Goal: Information Seeking & Learning: Learn about a topic

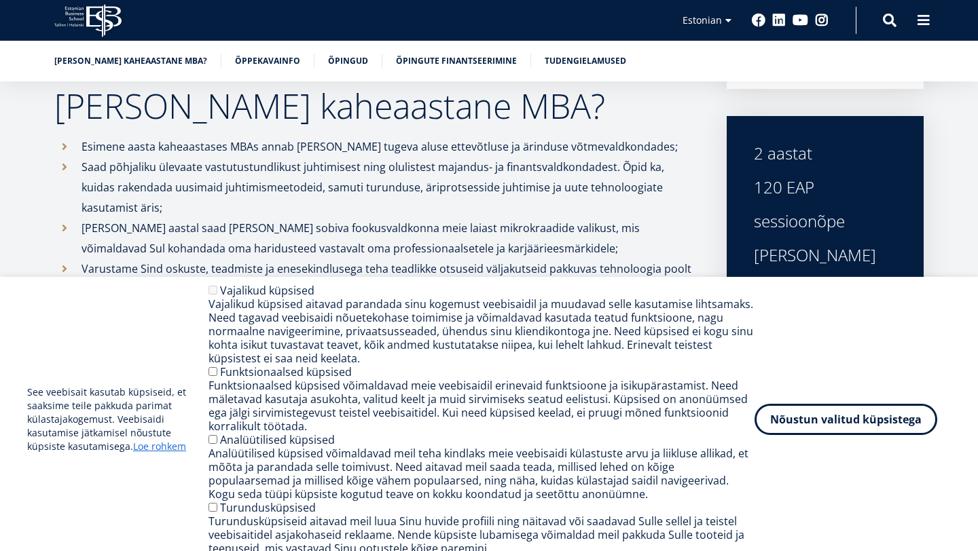
scroll to position [456, 0]
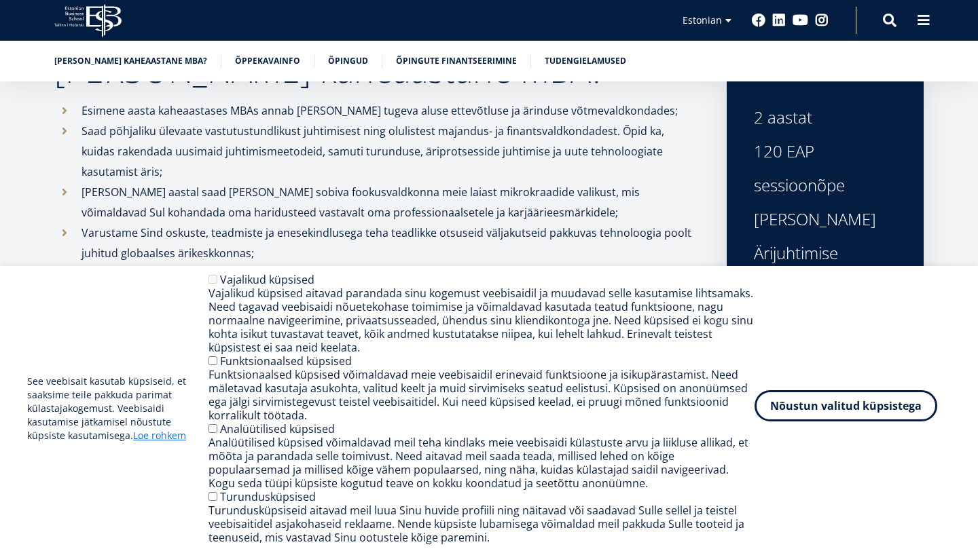
click at [831, 402] on button "Nõustun valitud küpsistega" at bounding box center [845, 405] width 183 height 31
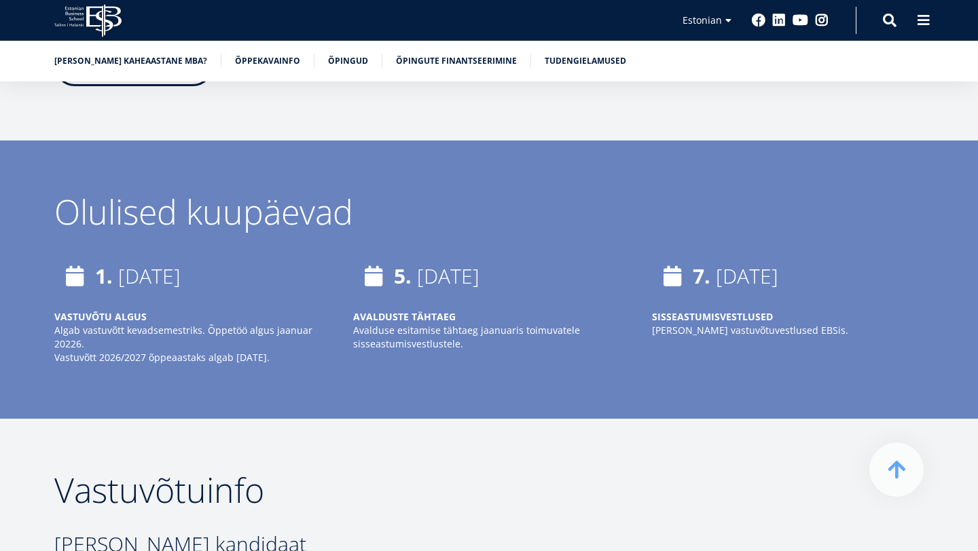
scroll to position [2872, 0]
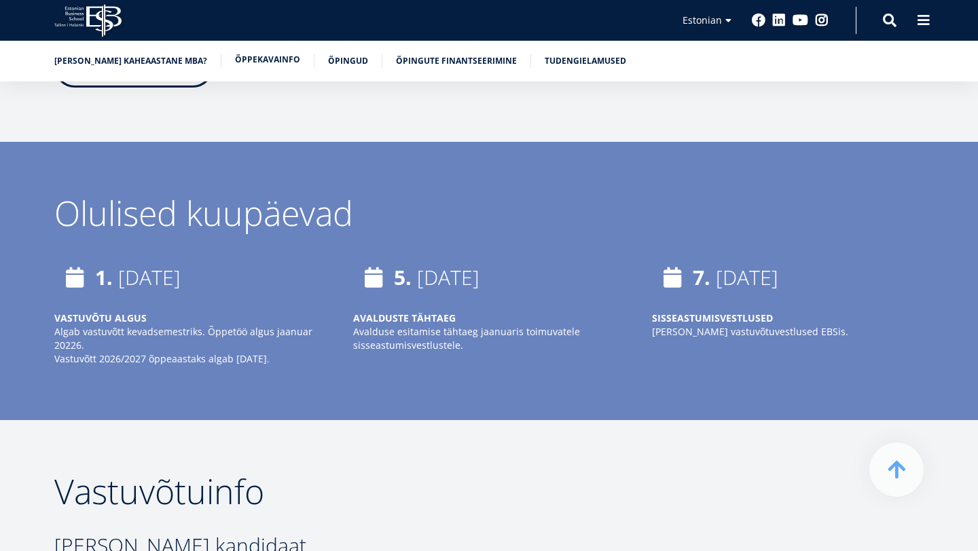
click at [240, 62] on link "Õppekavainfo" at bounding box center [267, 60] width 65 height 14
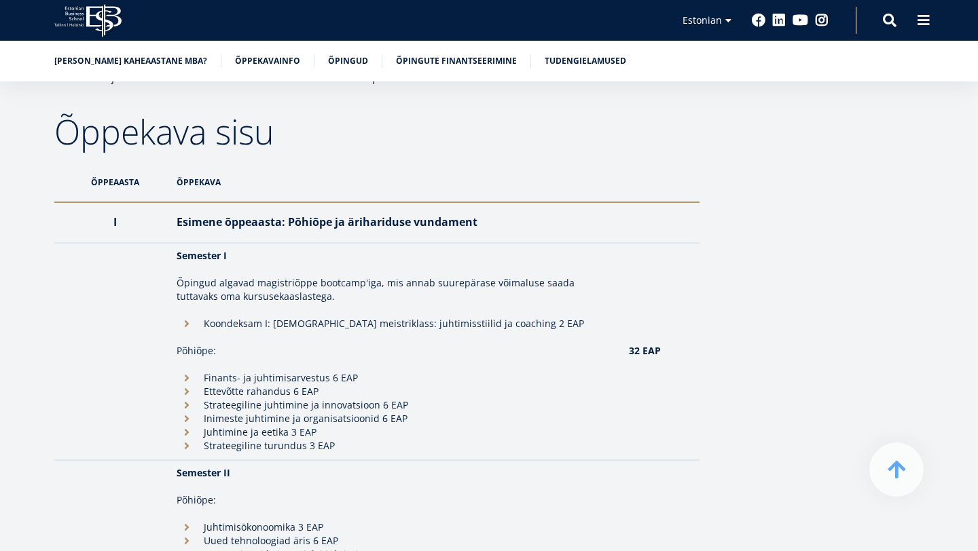
click at [109, 71] on ul "Miks valida kaheaastane MBA? Õppekavainfo Õpingud Õpingute finantseerimine Tude…" at bounding box center [482, 64] width 883 height 20
click at [113, 62] on link "Miks valida kaheaastane MBA?" at bounding box center [130, 60] width 153 height 14
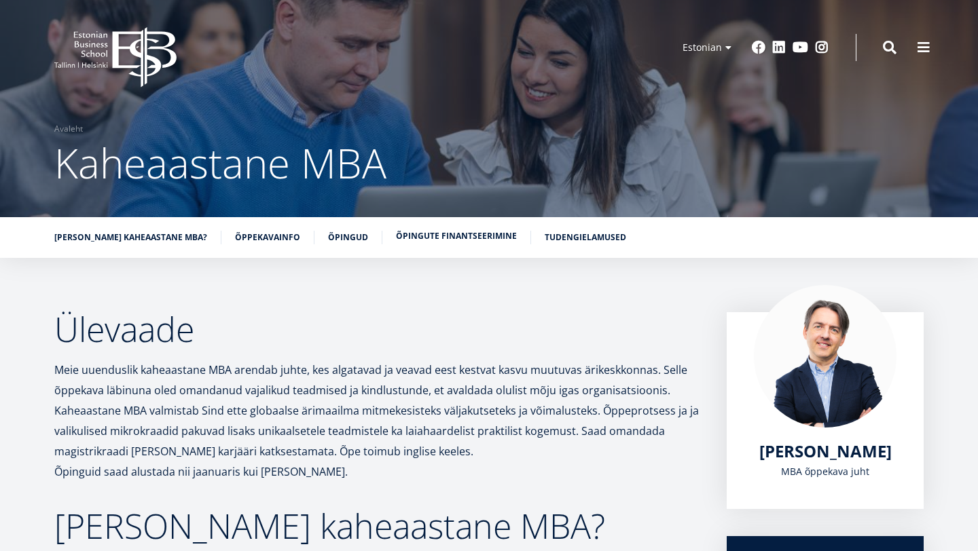
click at [407, 240] on link "Õpingute finantseerimine" at bounding box center [456, 237] width 121 height 14
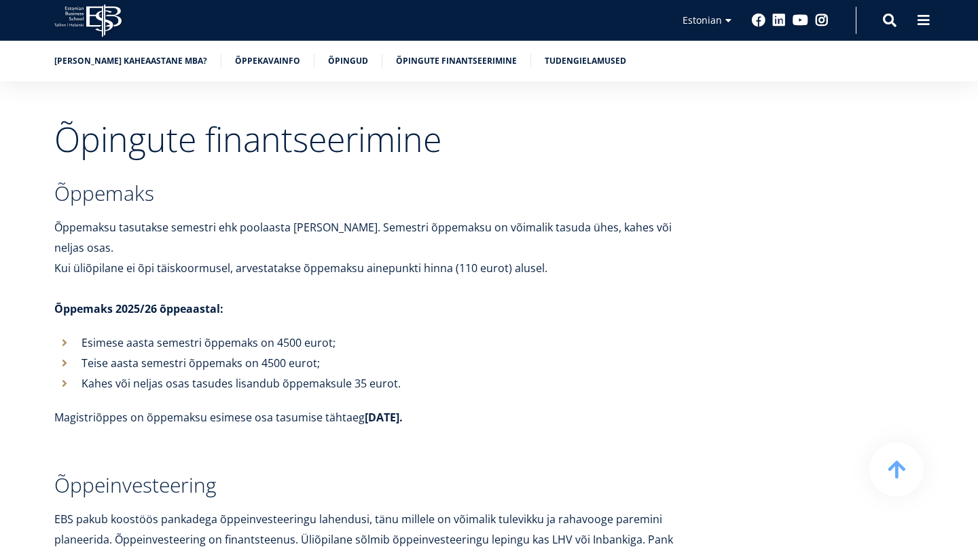
scroll to position [4635, 0]
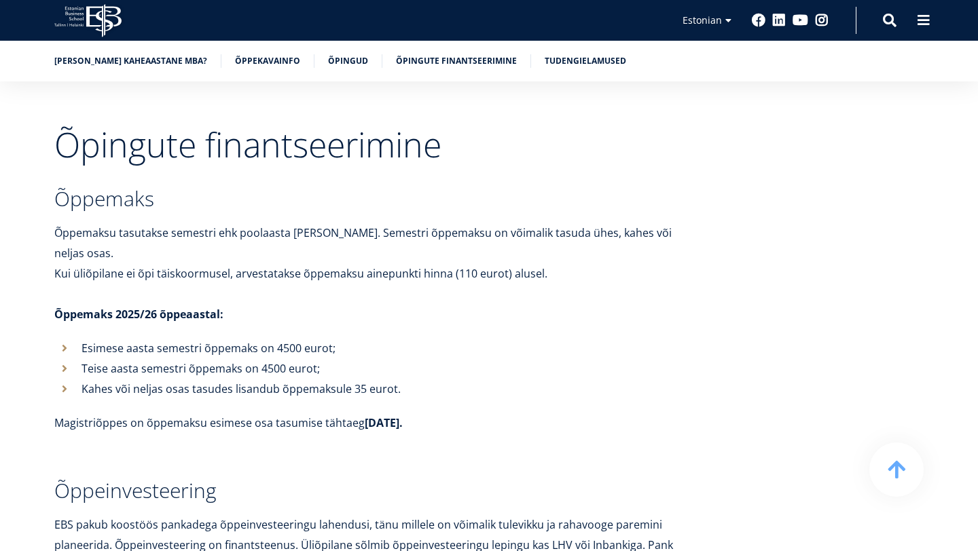
click at [110, 12] on icon at bounding box center [103, 20] width 35 height 33
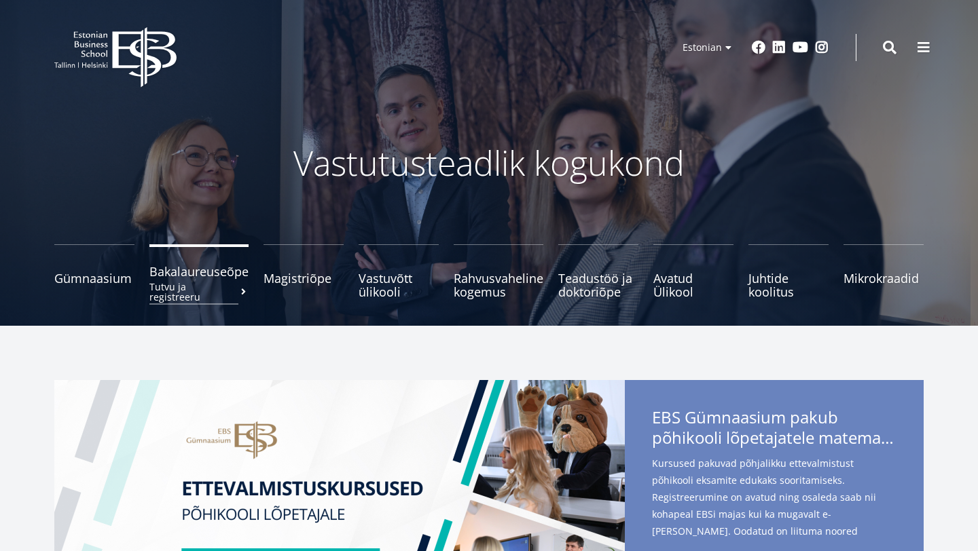
click at [182, 278] on span "Bakalaureuseõpe Tutvu ja registreeru" at bounding box center [198, 272] width 99 height 14
